Goal: Transaction & Acquisition: Register for event/course

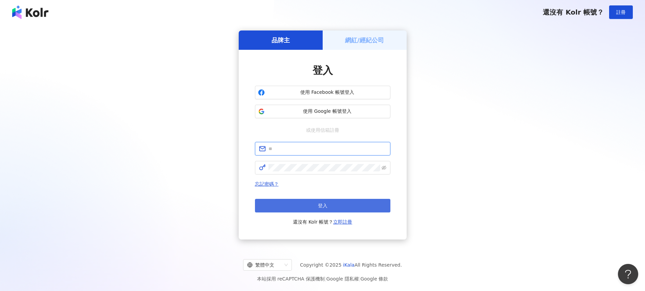
type input "**********"
click at [288, 202] on button "登入" at bounding box center [322, 206] width 135 height 14
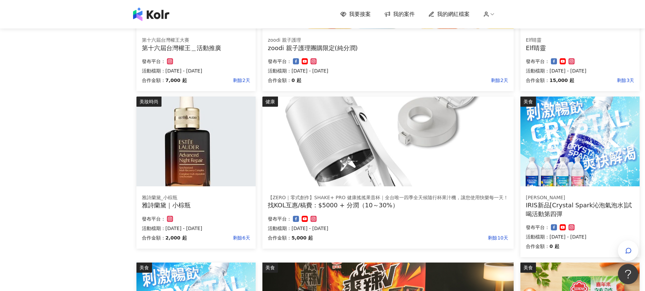
scroll to position [203, 0]
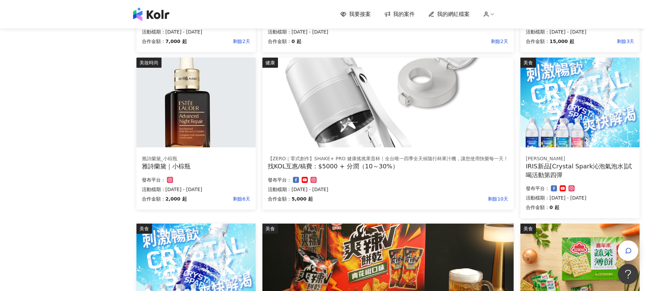
click at [209, 153] on div "雅詩蘭黛_小棕瓶 雅詩蘭黛｜小棕瓶 合作金額： 2,000 起 剩餘6天 發布平台： 活動檔期：[DATE] - [DATE]" at bounding box center [195, 180] width 119 height 60
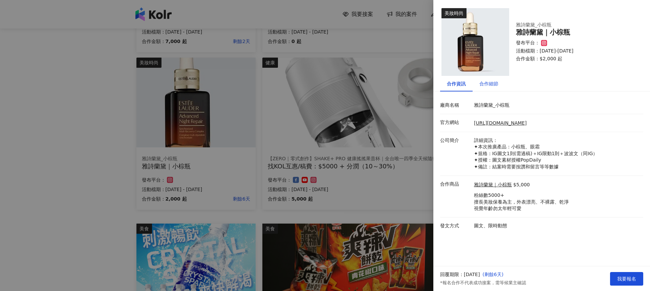
click at [495, 81] on div "合作細節" at bounding box center [488, 83] width 19 height 7
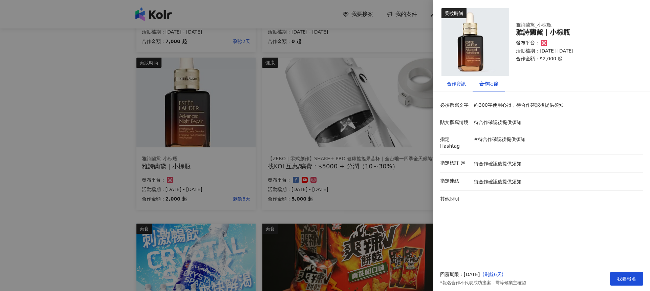
click at [447, 86] on div "合作資訊" at bounding box center [456, 83] width 19 height 7
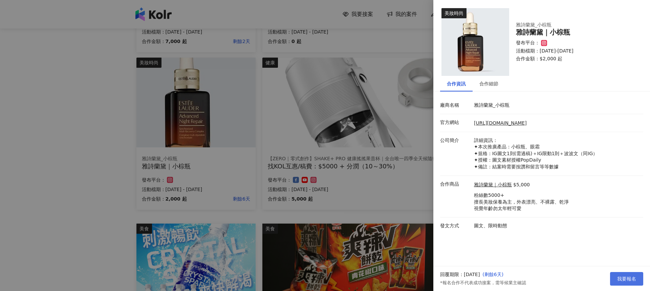
click at [639, 279] on button "我要報名" at bounding box center [626, 279] width 33 height 14
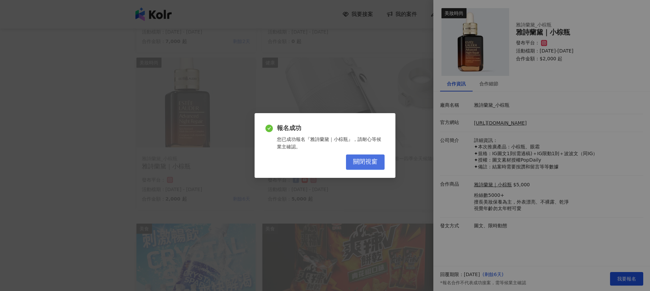
click at [376, 163] on span "關閉視窗" at bounding box center [365, 161] width 24 height 7
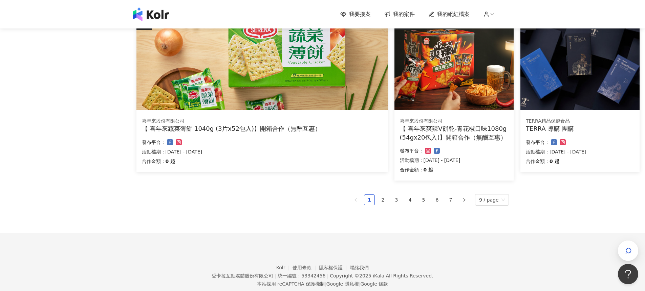
scroll to position [424, 0]
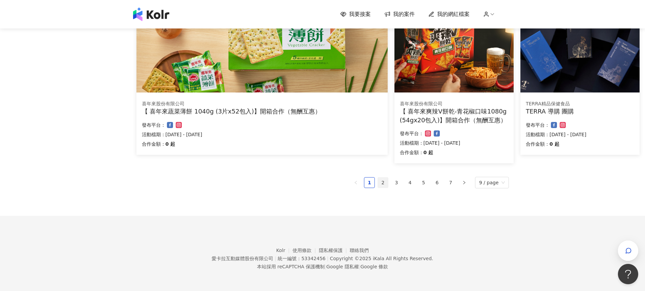
click at [385, 182] on link "2" at bounding box center [383, 182] width 10 height 10
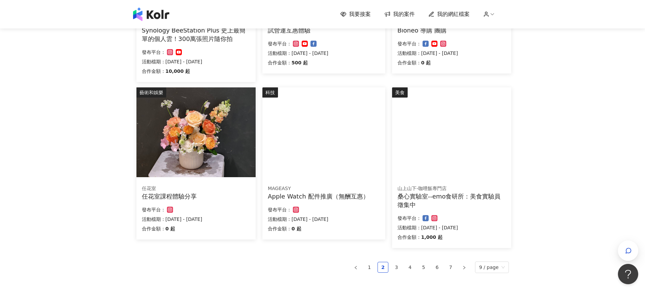
scroll to position [331, 0]
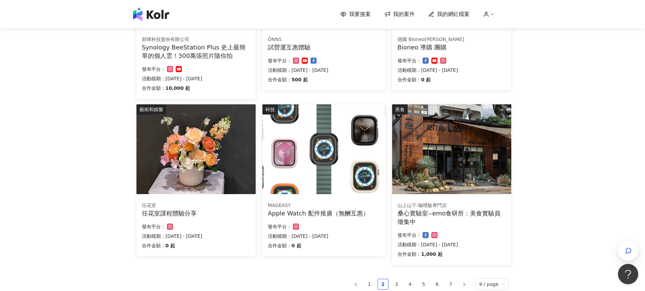
click at [291, 156] on img at bounding box center [323, 149] width 123 height 90
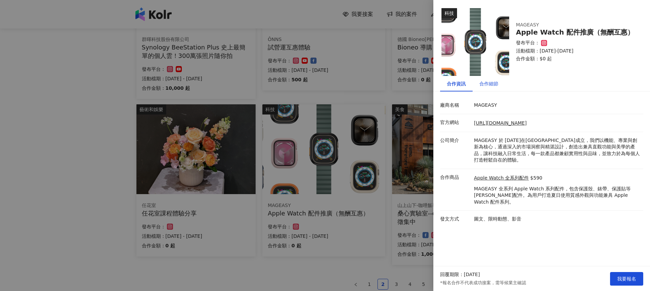
click at [496, 85] on div "合作細節" at bounding box center [488, 83] width 19 height 7
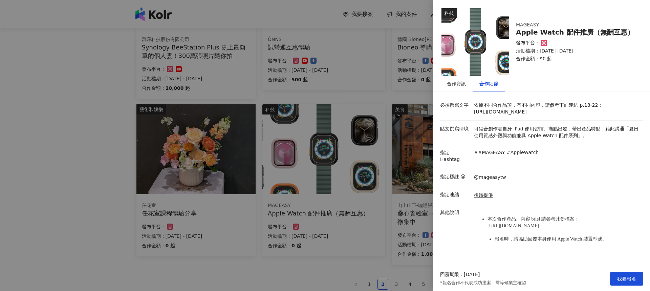
click at [62, 130] on div at bounding box center [325, 145] width 650 height 291
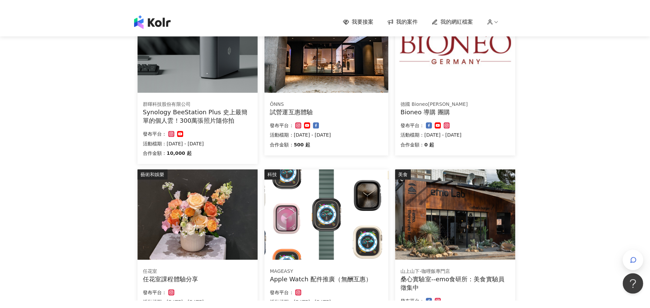
scroll to position [229, 0]
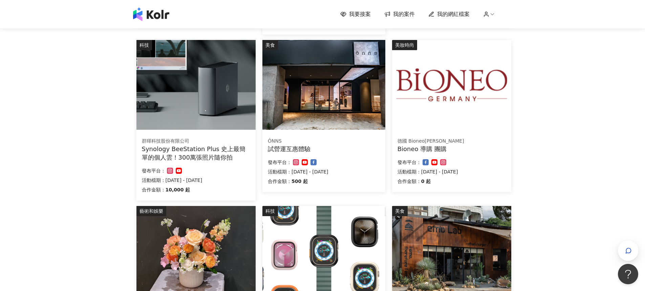
click at [467, 109] on img at bounding box center [451, 85] width 119 height 90
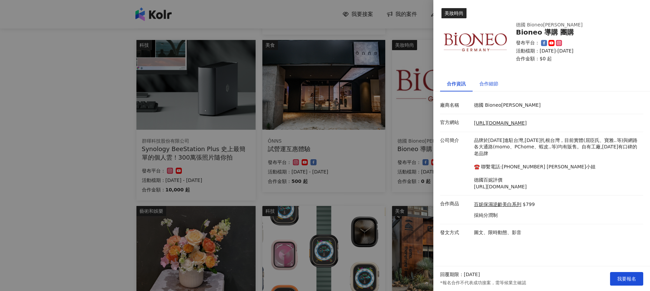
click at [486, 85] on div "合作細節" at bounding box center [488, 83] width 19 height 7
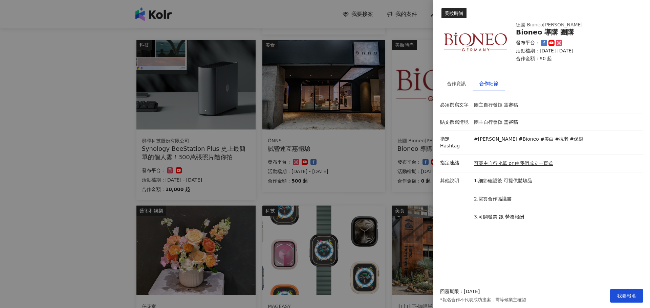
click at [33, 110] on div at bounding box center [325, 154] width 650 height 308
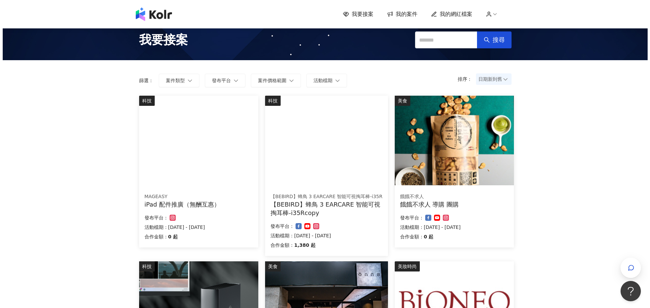
scroll to position [0, 0]
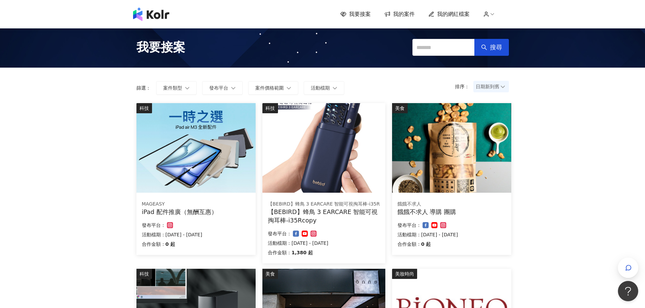
click at [240, 166] on img at bounding box center [195, 148] width 119 height 90
